Goal: Task Accomplishment & Management: Use online tool/utility

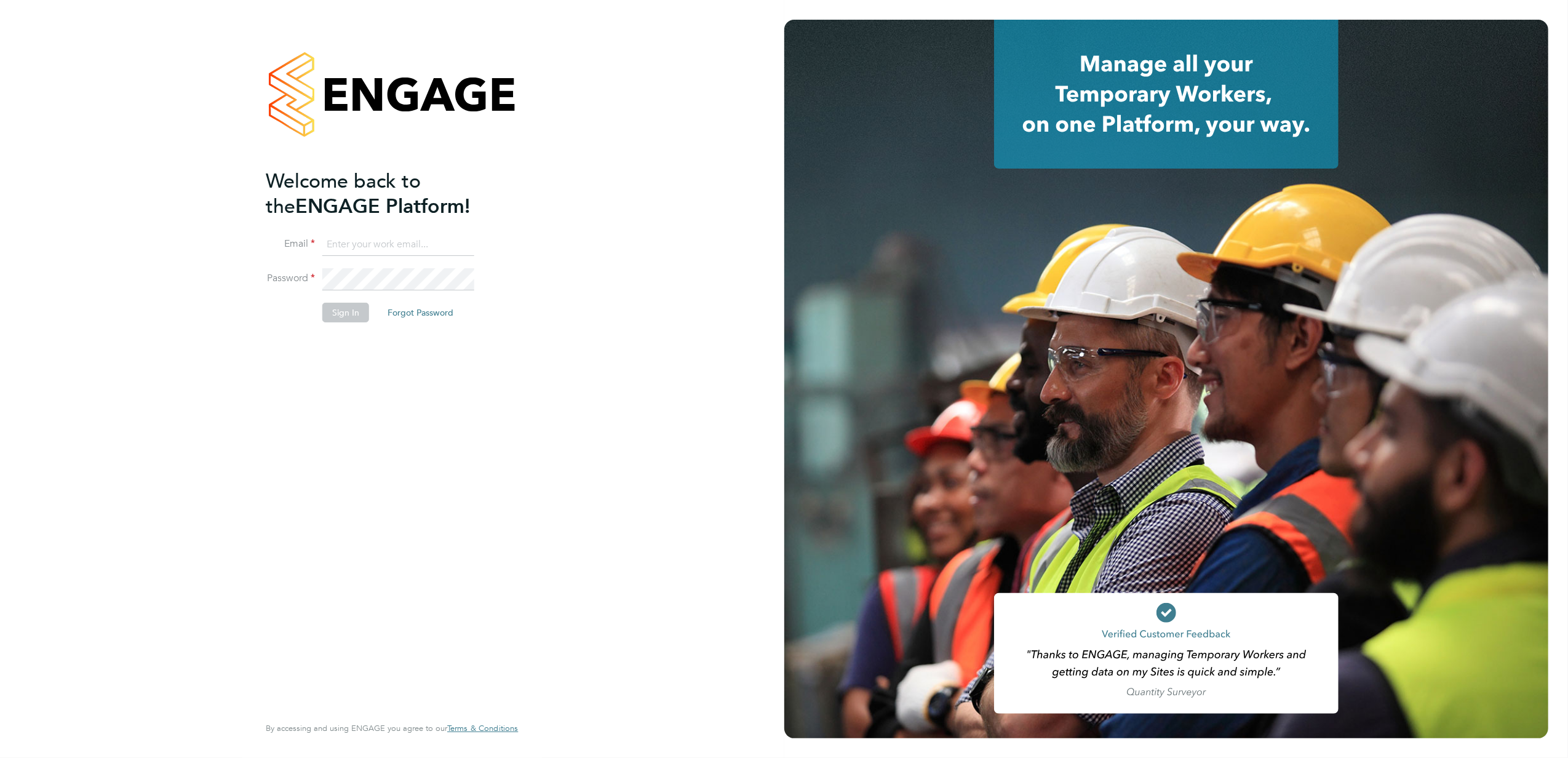
type input "[PERSON_NAME][EMAIL_ADDRESS][PERSON_NAME][DOMAIN_NAME]"
click at [339, 310] on button "Sign In" at bounding box center [346, 313] width 47 height 20
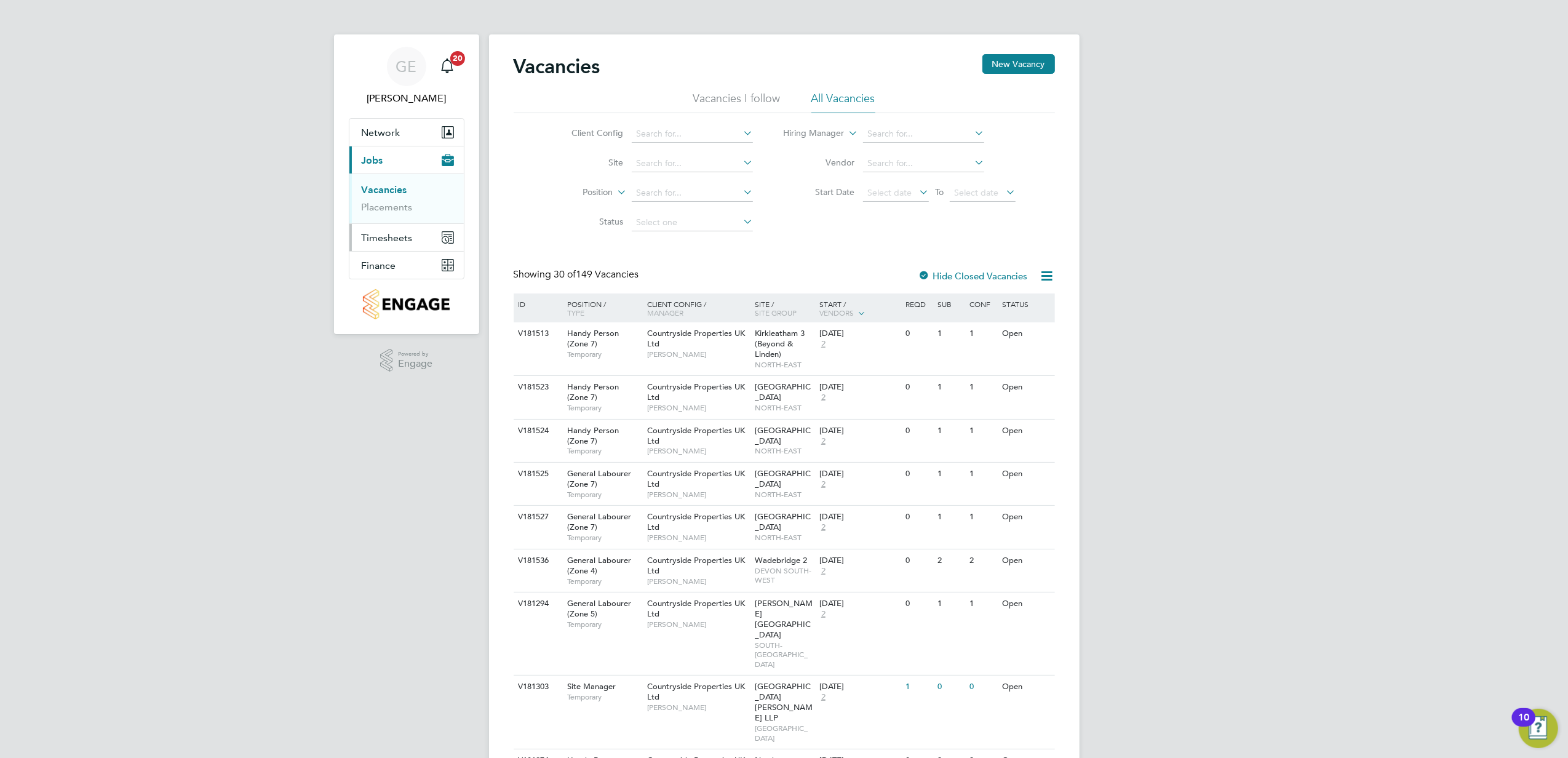
click at [399, 238] on span "Timesheets" at bounding box center [387, 238] width 51 height 12
click at [390, 218] on link "Timesheets" at bounding box center [387, 217] width 51 height 12
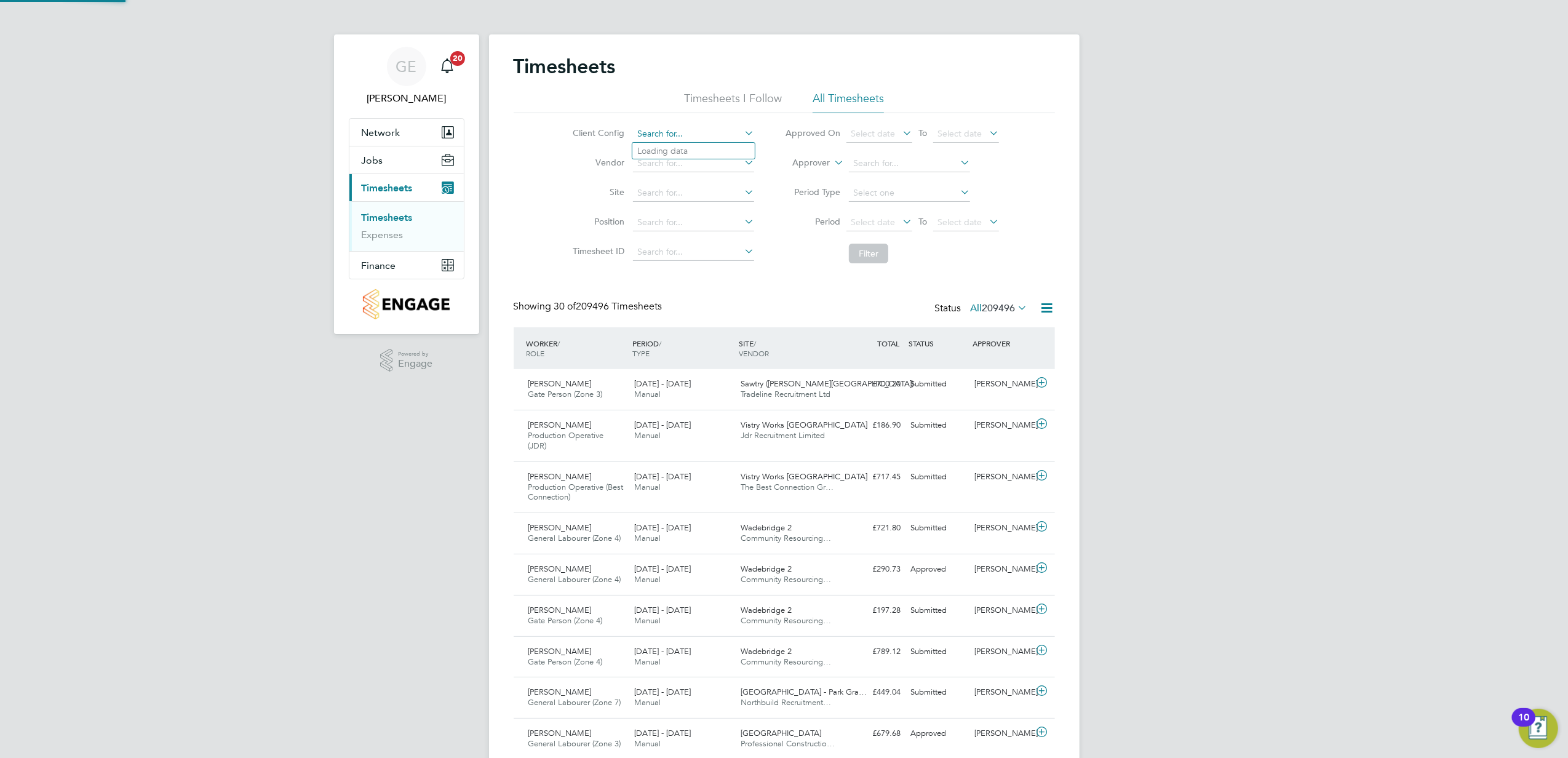
click at [687, 129] on input at bounding box center [694, 134] width 121 height 17
click at [714, 183] on li "Clapham Park (Metropolitan Countryside) LLP" at bounding box center [790, 184] width 315 height 17
type input "Clapham Park (Metropolitan Countryside) LLP"
click at [697, 162] on input at bounding box center [694, 164] width 121 height 17
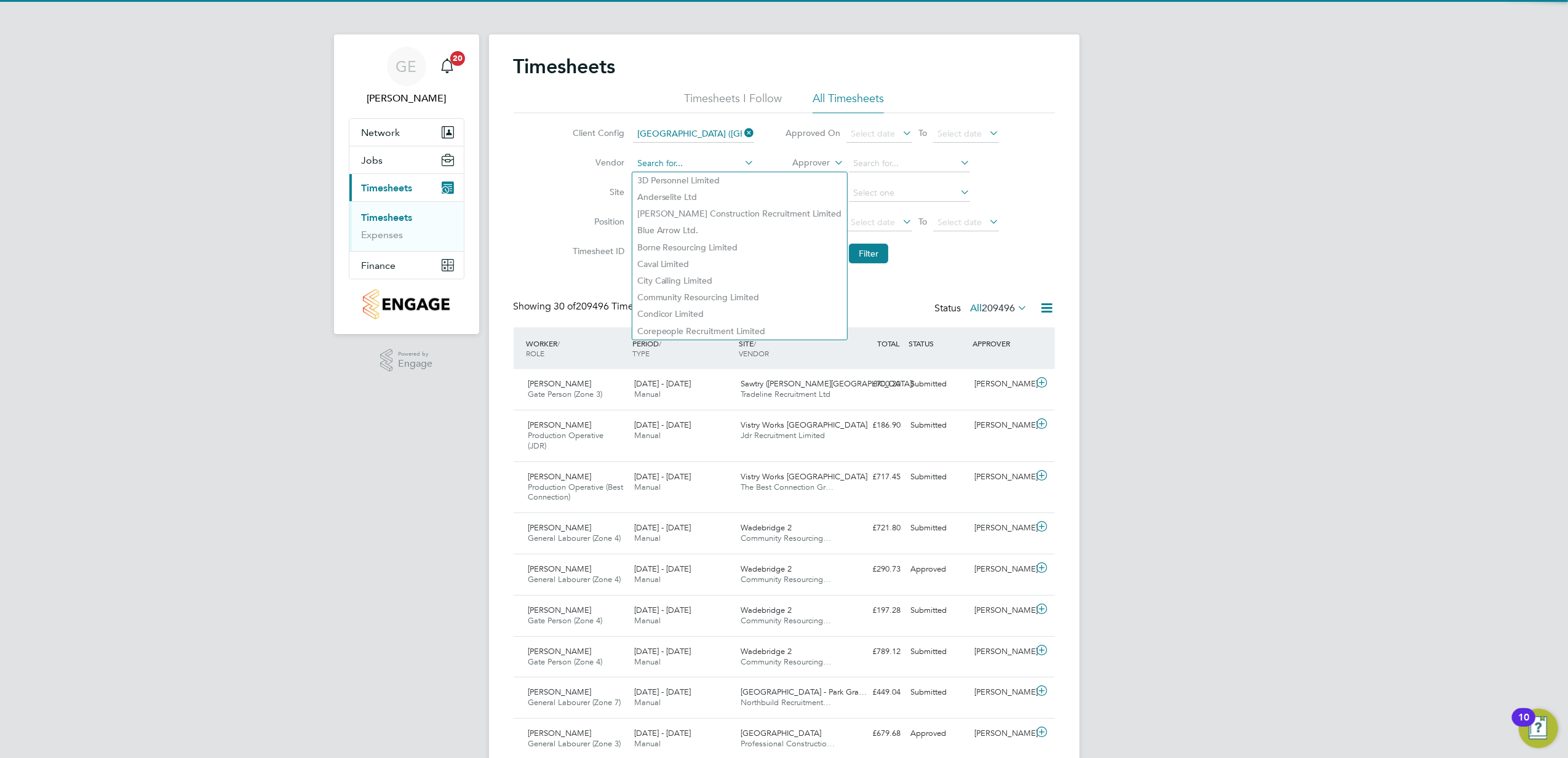
click at [697, 162] on input at bounding box center [694, 164] width 121 height 17
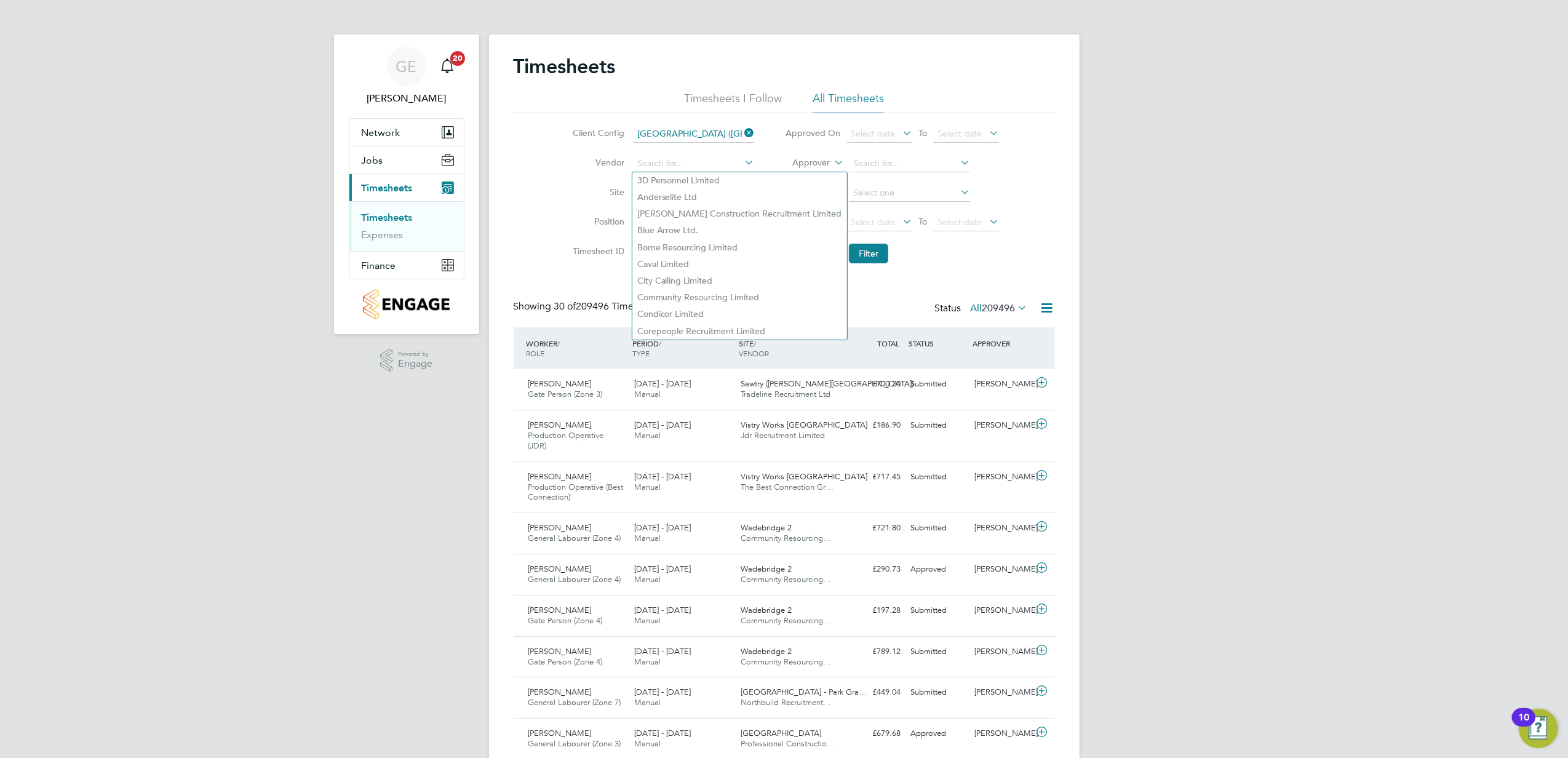
click at [579, 195] on label "Site" at bounding box center [596, 192] width 56 height 11
click at [683, 183] on li "Site" at bounding box center [662, 193] width 216 height 29
click at [682, 190] on input at bounding box center [694, 193] width 121 height 17
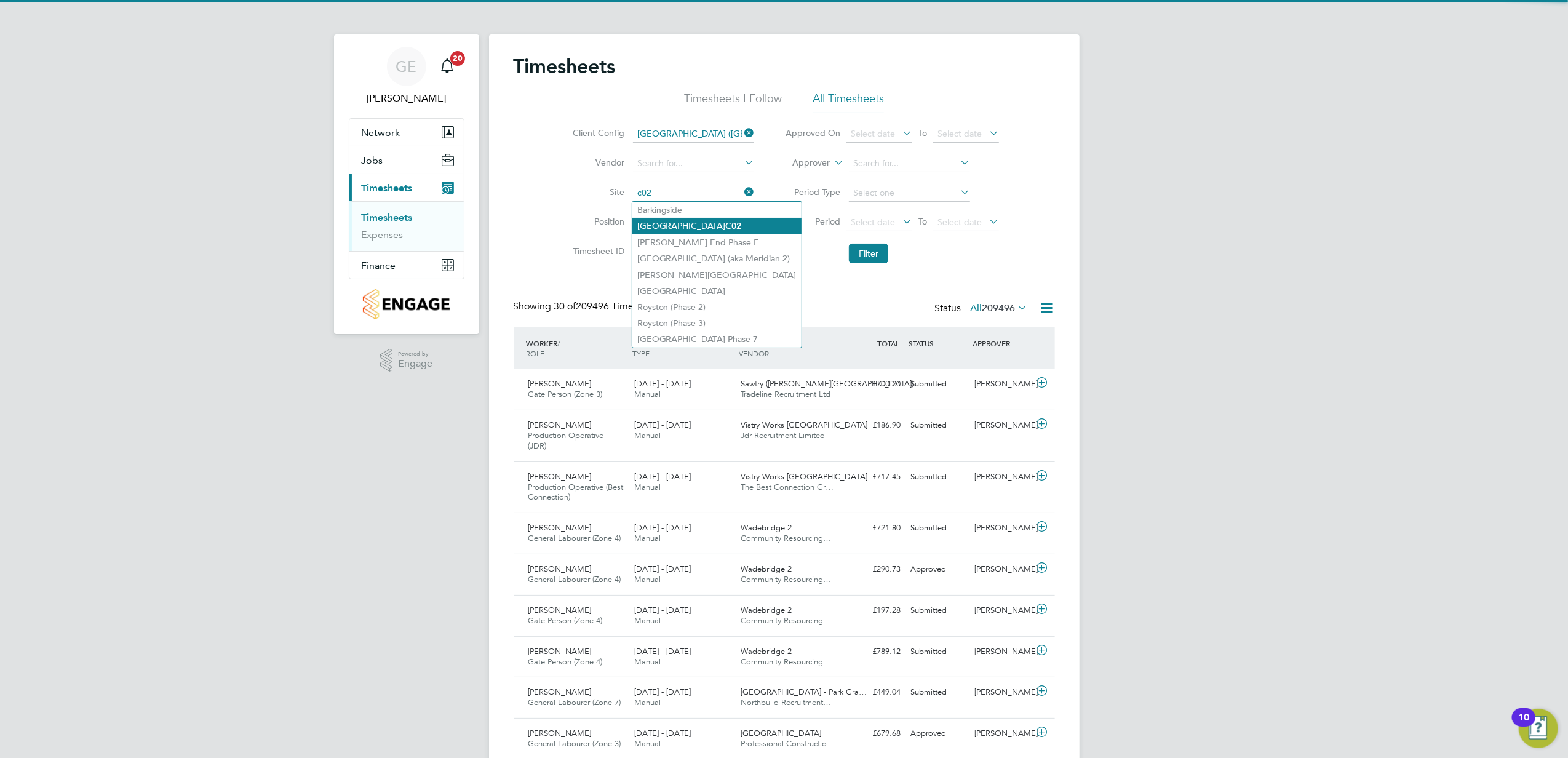
click at [691, 225] on li "Clapham Park C02" at bounding box center [717, 226] width 169 height 17
type input "Clapham Park C02"
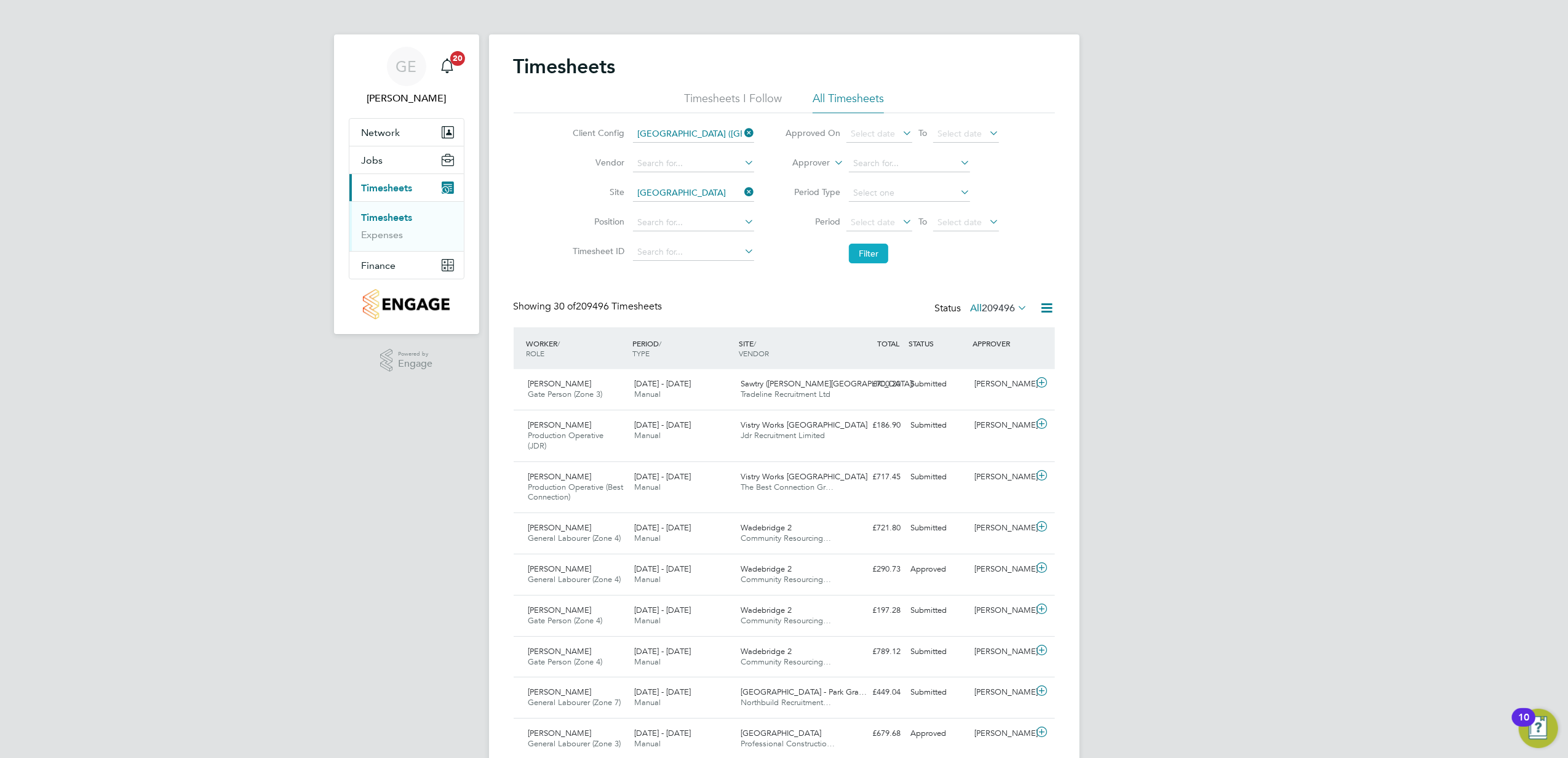
click at [860, 249] on button "Filter" at bounding box center [868, 254] width 39 height 20
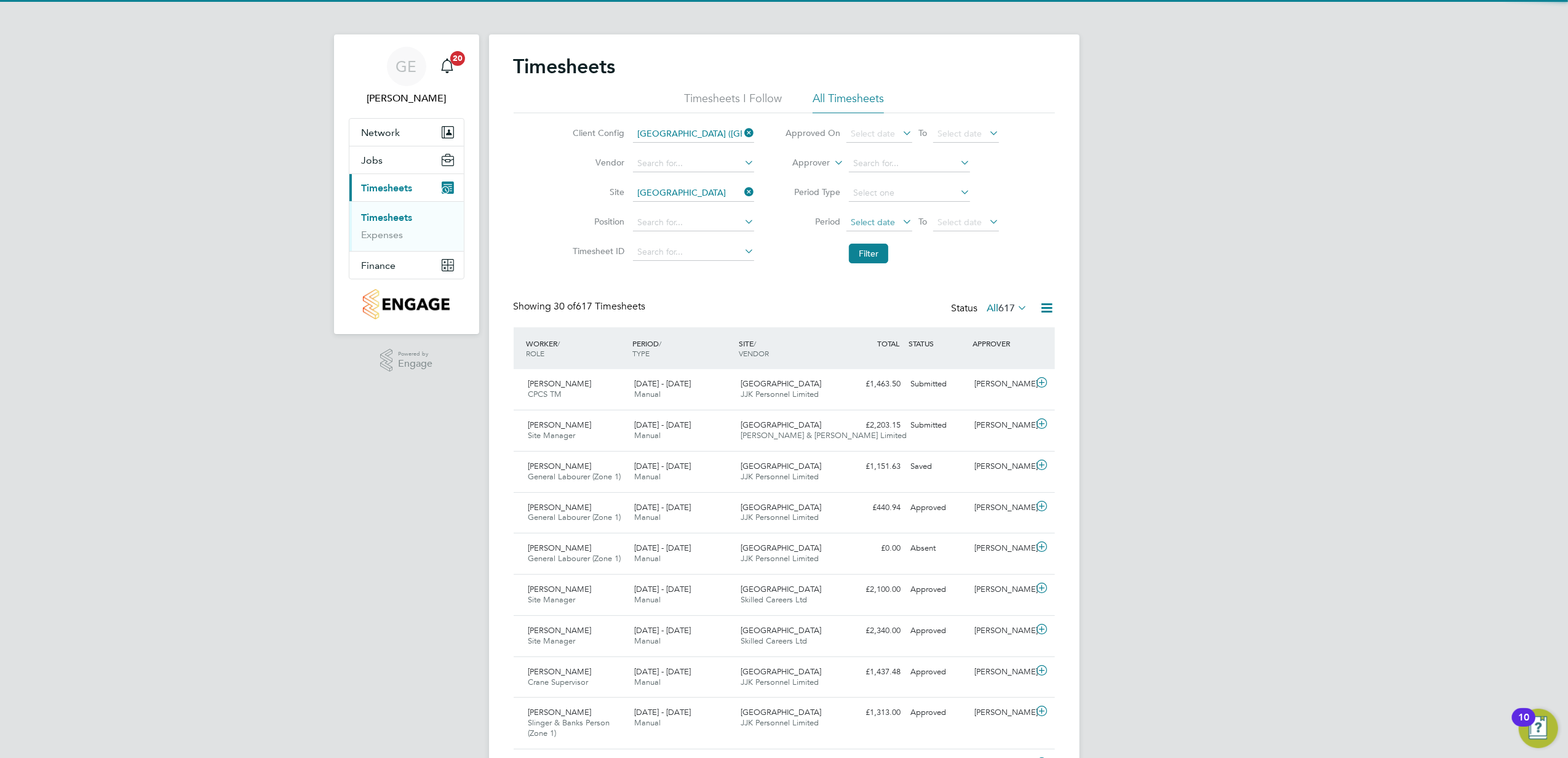
click at [874, 218] on span "Select date" at bounding box center [873, 222] width 44 height 11
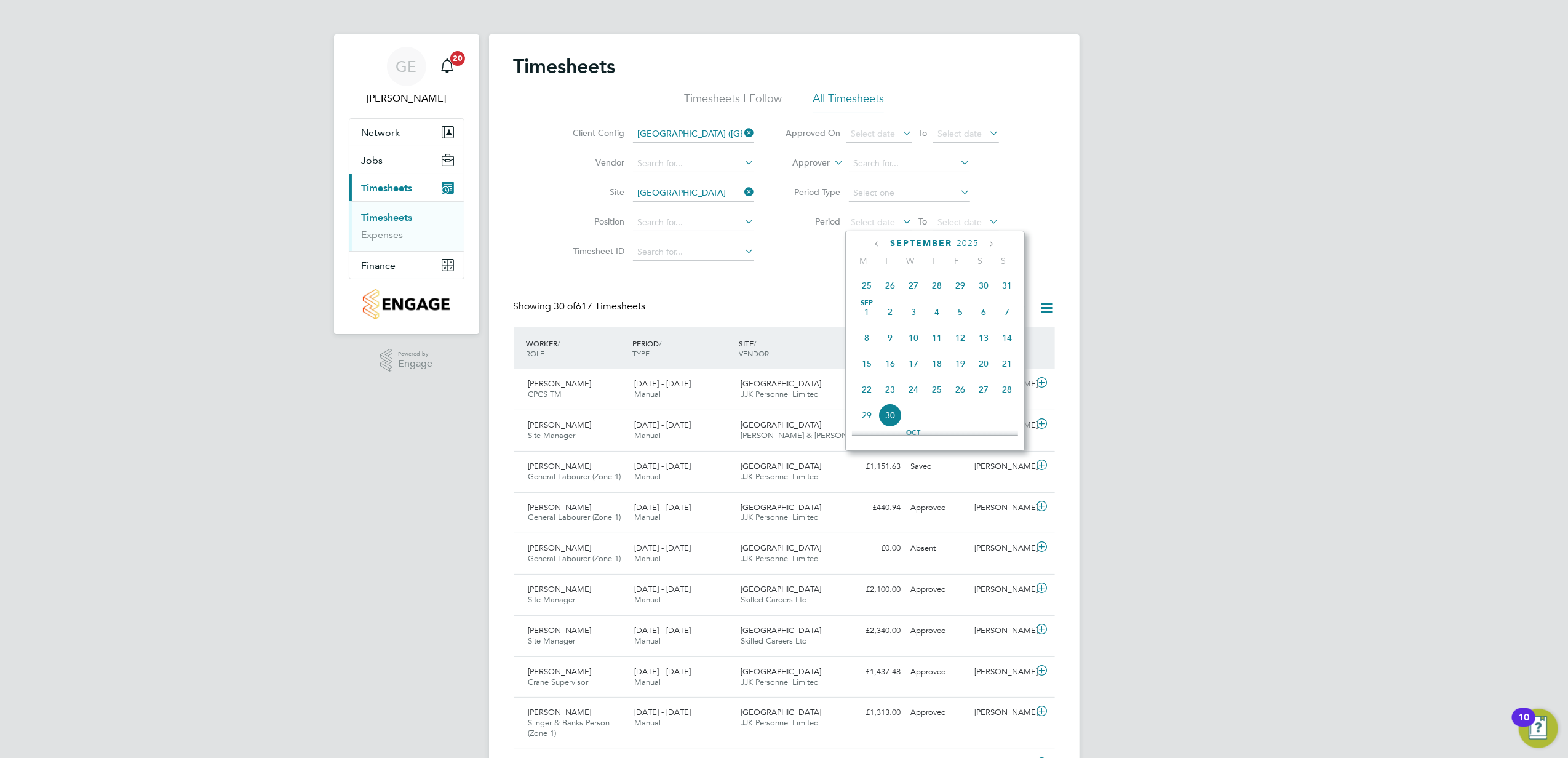
click at [1002, 284] on span "31" at bounding box center [1007, 285] width 23 height 23
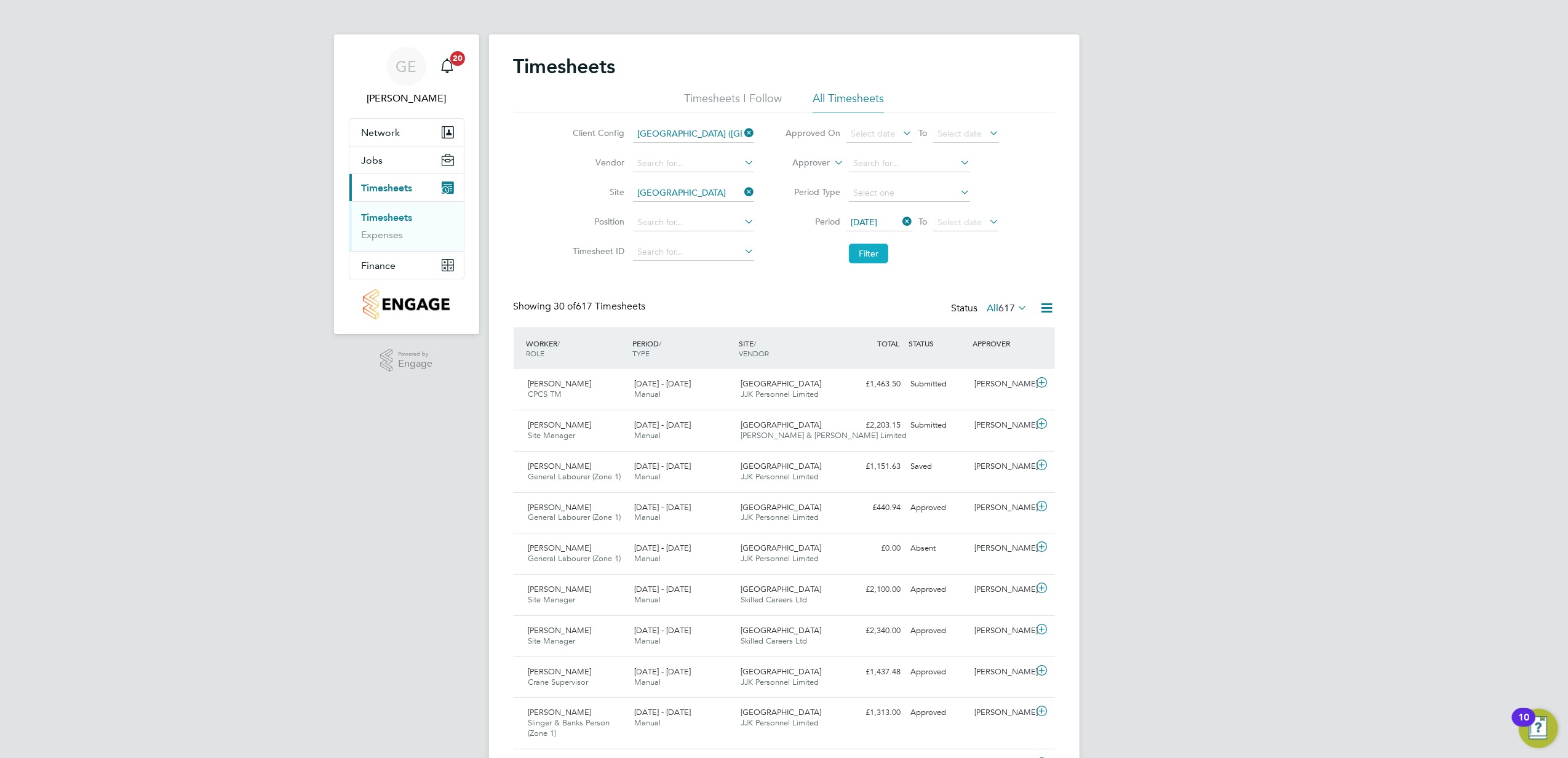
click at [876, 257] on button "Filter" at bounding box center [868, 254] width 39 height 20
click at [1053, 315] on icon at bounding box center [1047, 308] width 16 height 16
click at [951, 333] on li "Export Timesheets" at bounding box center [970, 338] width 163 height 17
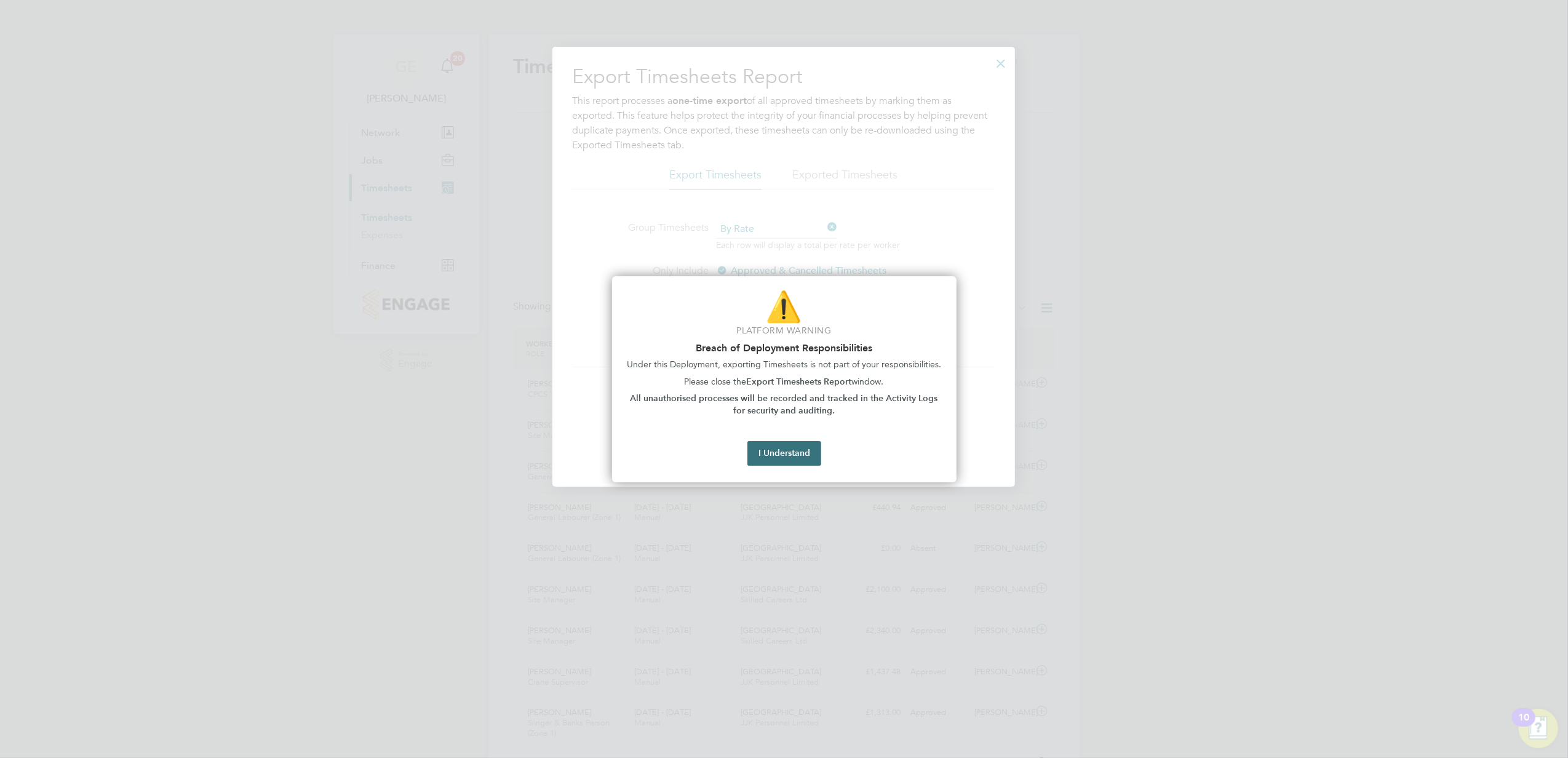
click at [792, 450] on button "I Understand" at bounding box center [784, 453] width 74 height 24
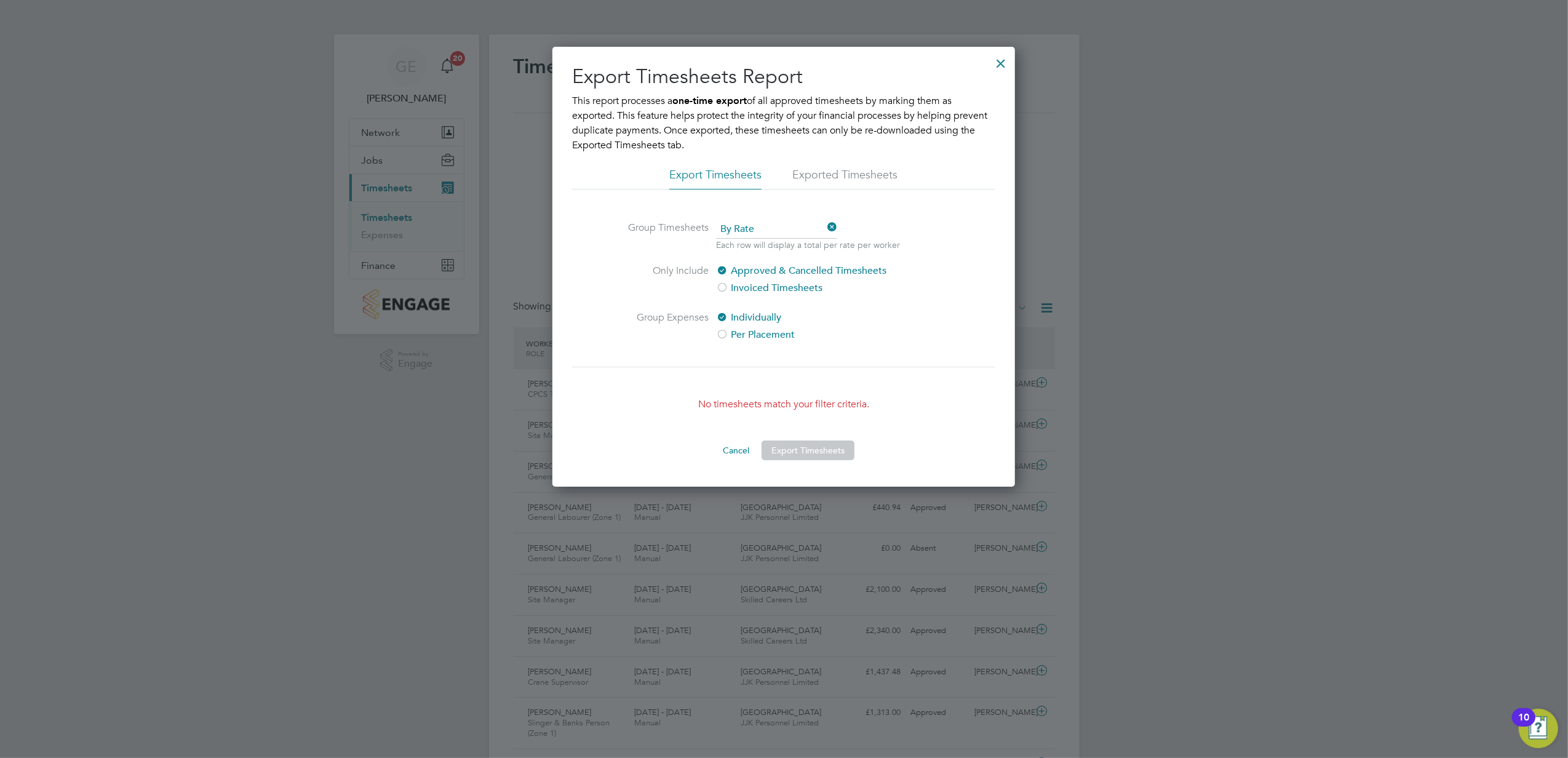
drag, startPoint x: 995, startPoint y: 56, endPoint x: 1086, endPoint y: 399, distance: 354.9
click at [997, 56] on div at bounding box center [1001, 61] width 22 height 22
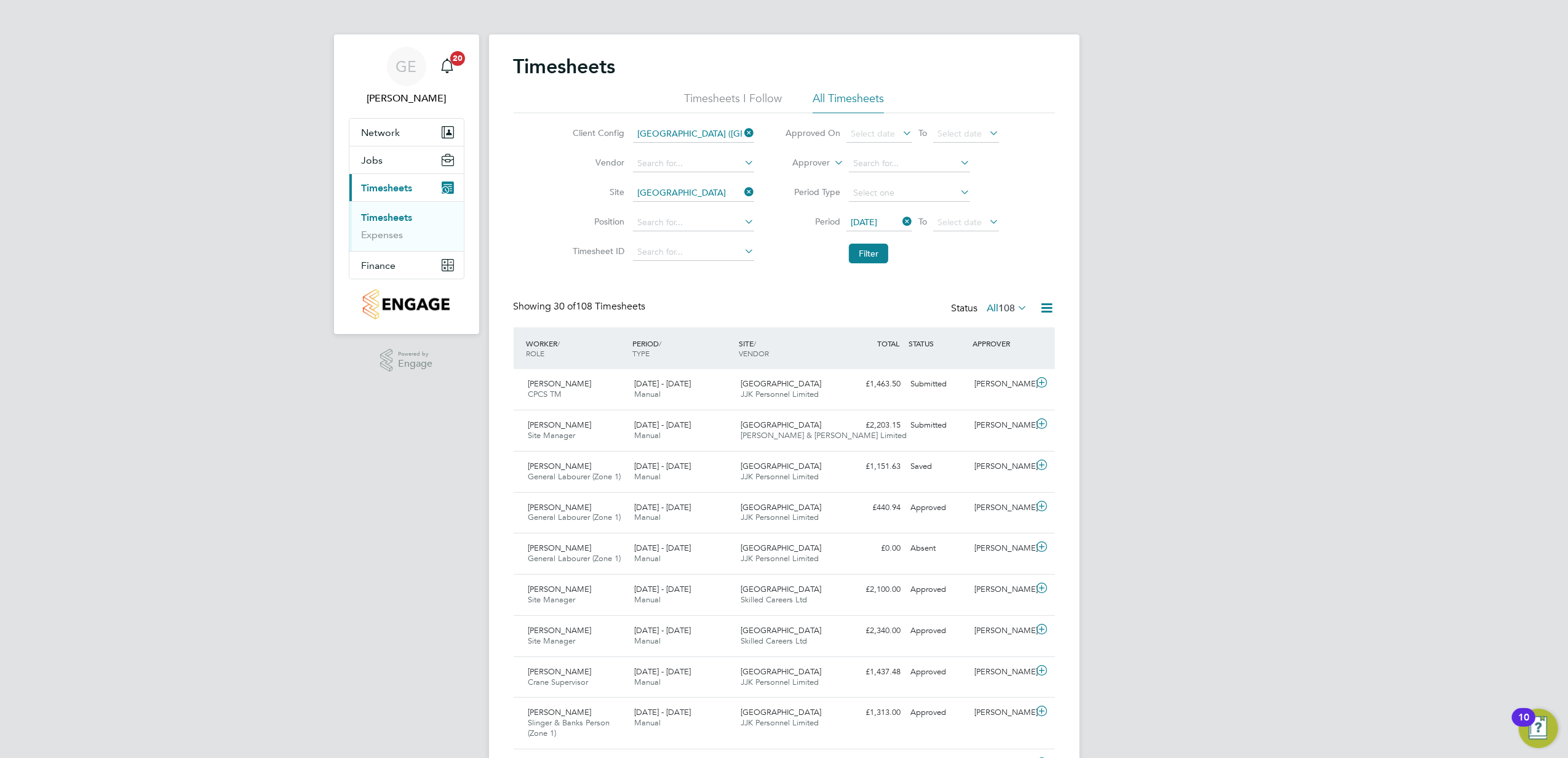
click at [1043, 306] on icon at bounding box center [1047, 308] width 16 height 16
click at [988, 365] on li "Download Timesheets Report" at bounding box center [970, 362] width 163 height 17
